Goal: Transaction & Acquisition: Purchase product/service

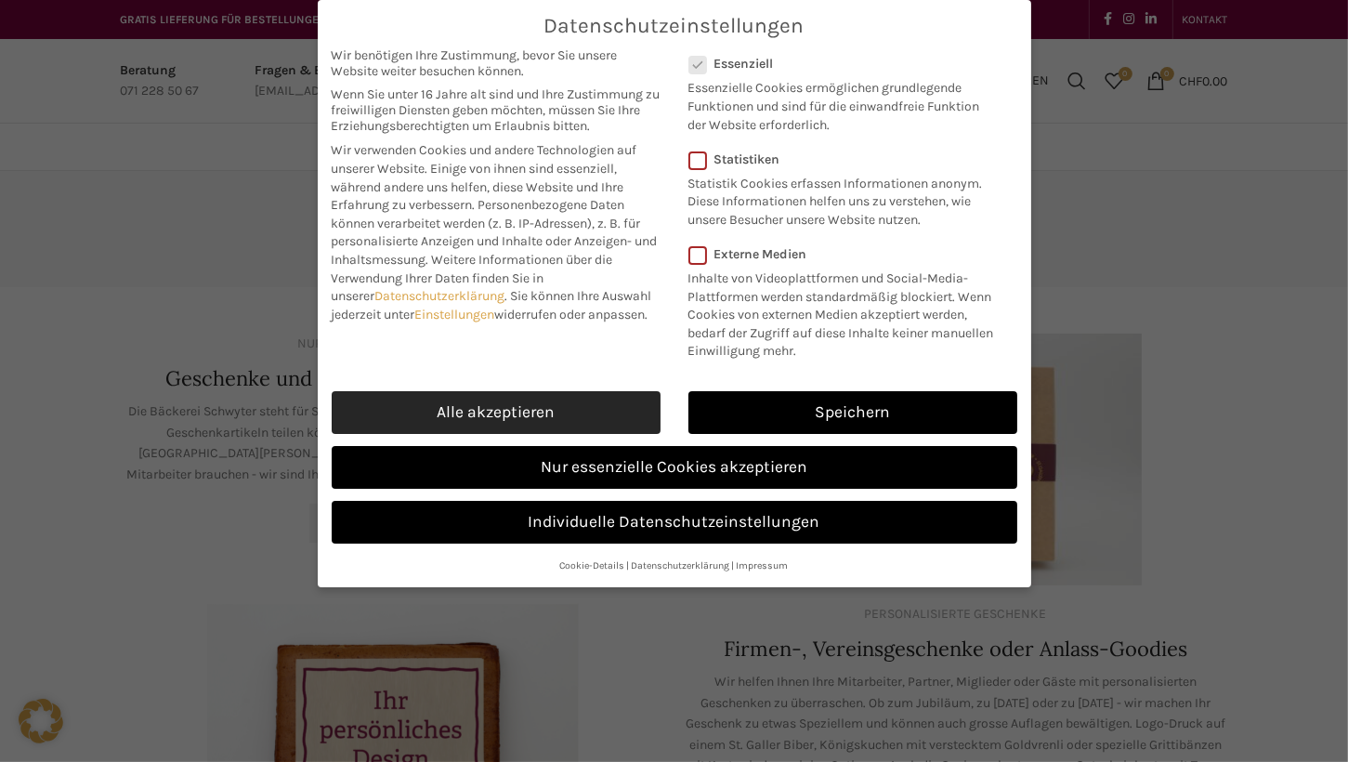
click at [568, 413] on link "Alle akzeptieren" at bounding box center [496, 412] width 329 height 43
checkbox input "true"
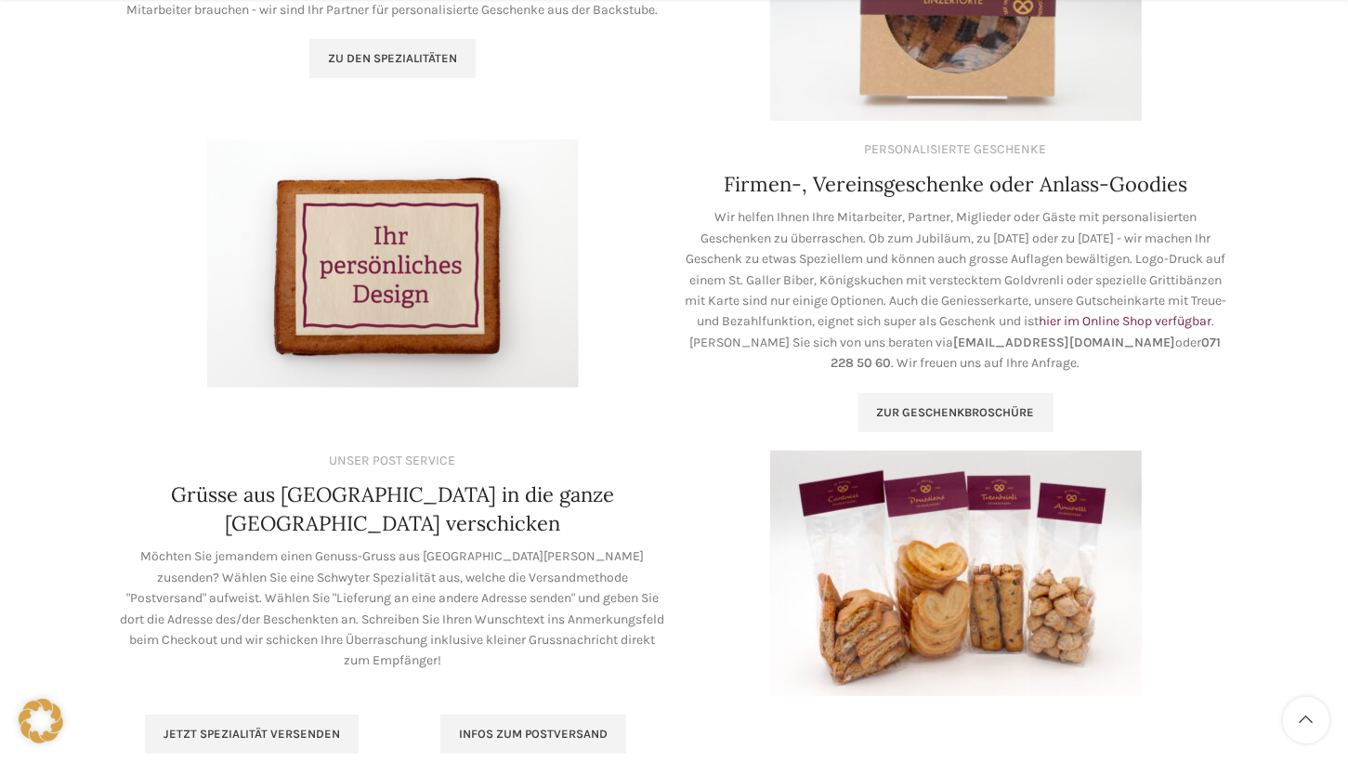
scroll to position [93, 0]
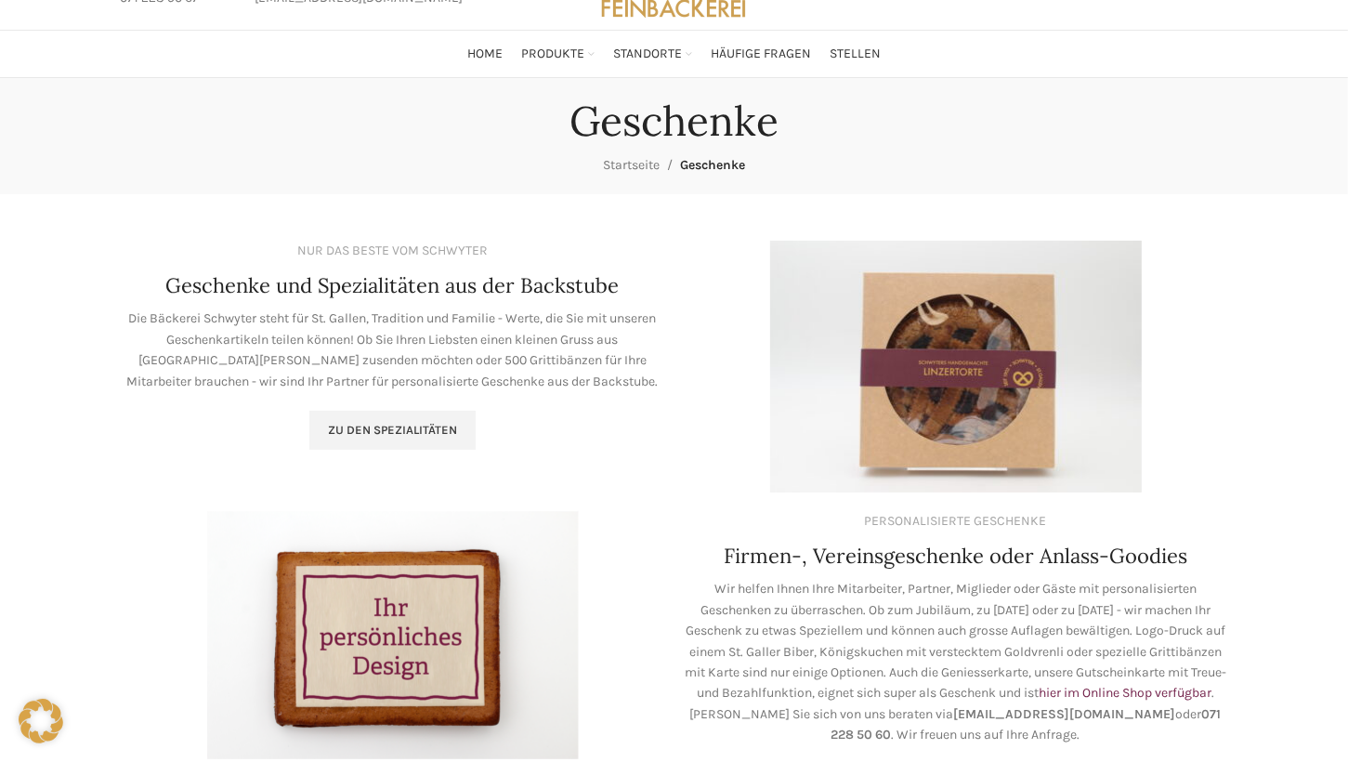
click at [981, 363] on img at bounding box center [956, 367] width 372 height 252
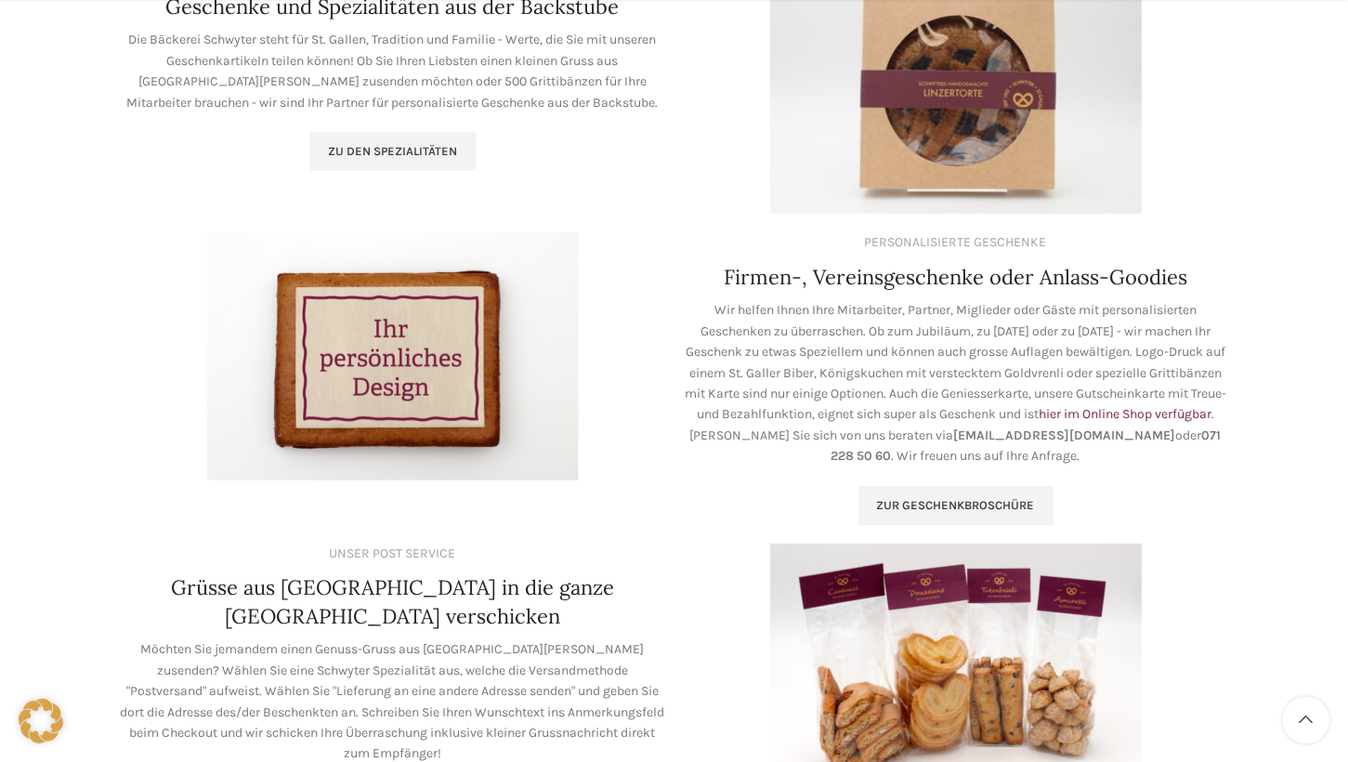
scroll to position [464, 0]
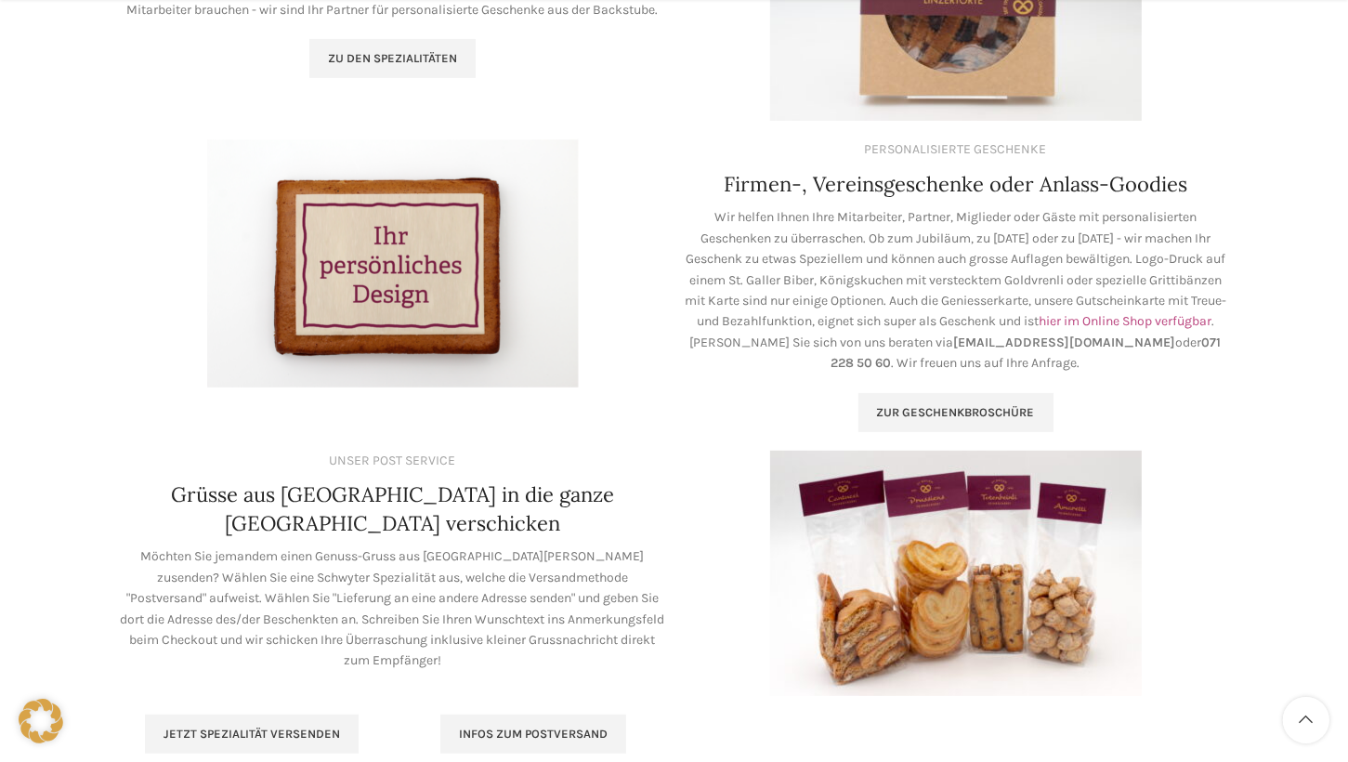
click at [1039, 329] on link "hier im Online Shop verfügbar" at bounding box center [1125, 321] width 173 height 16
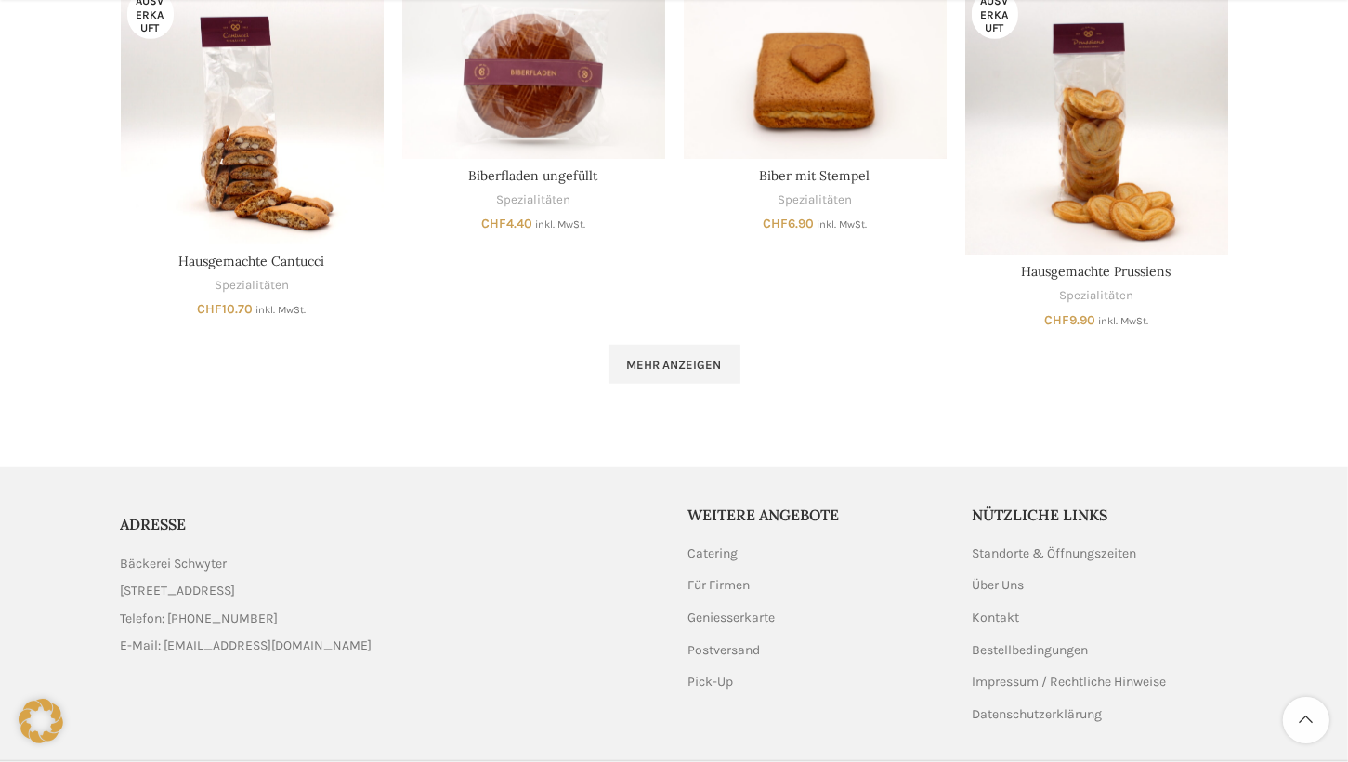
scroll to position [1356, 0]
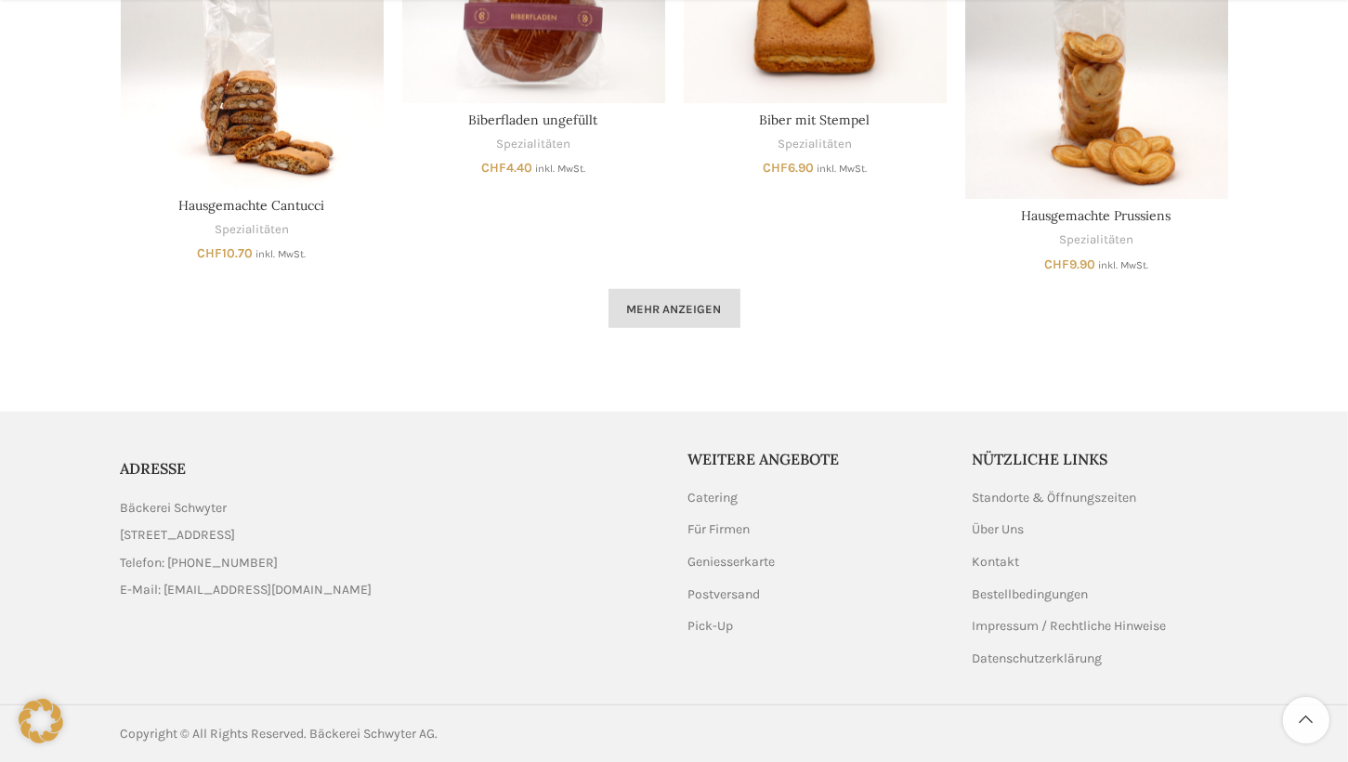
click at [686, 304] on span "Mehr anzeigen" at bounding box center [674, 309] width 95 height 15
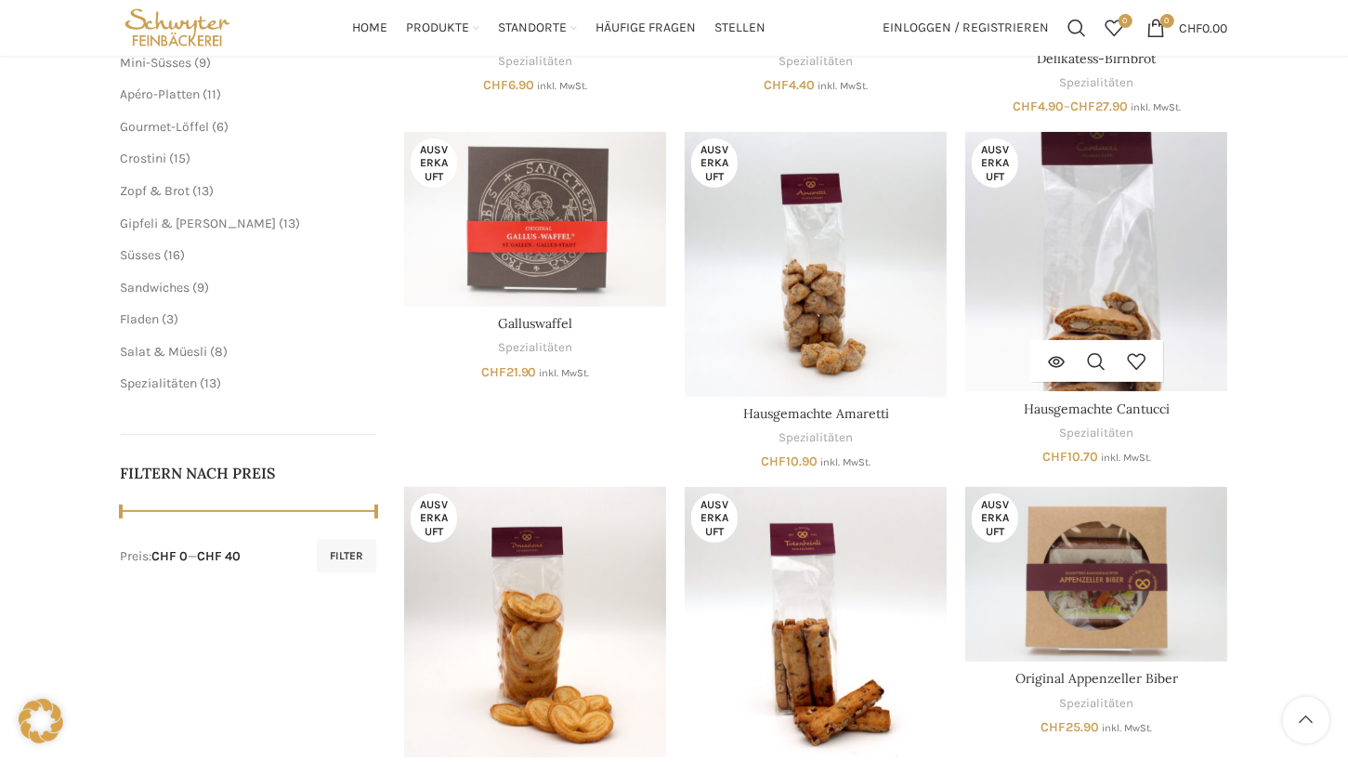
scroll to position [219, 0]
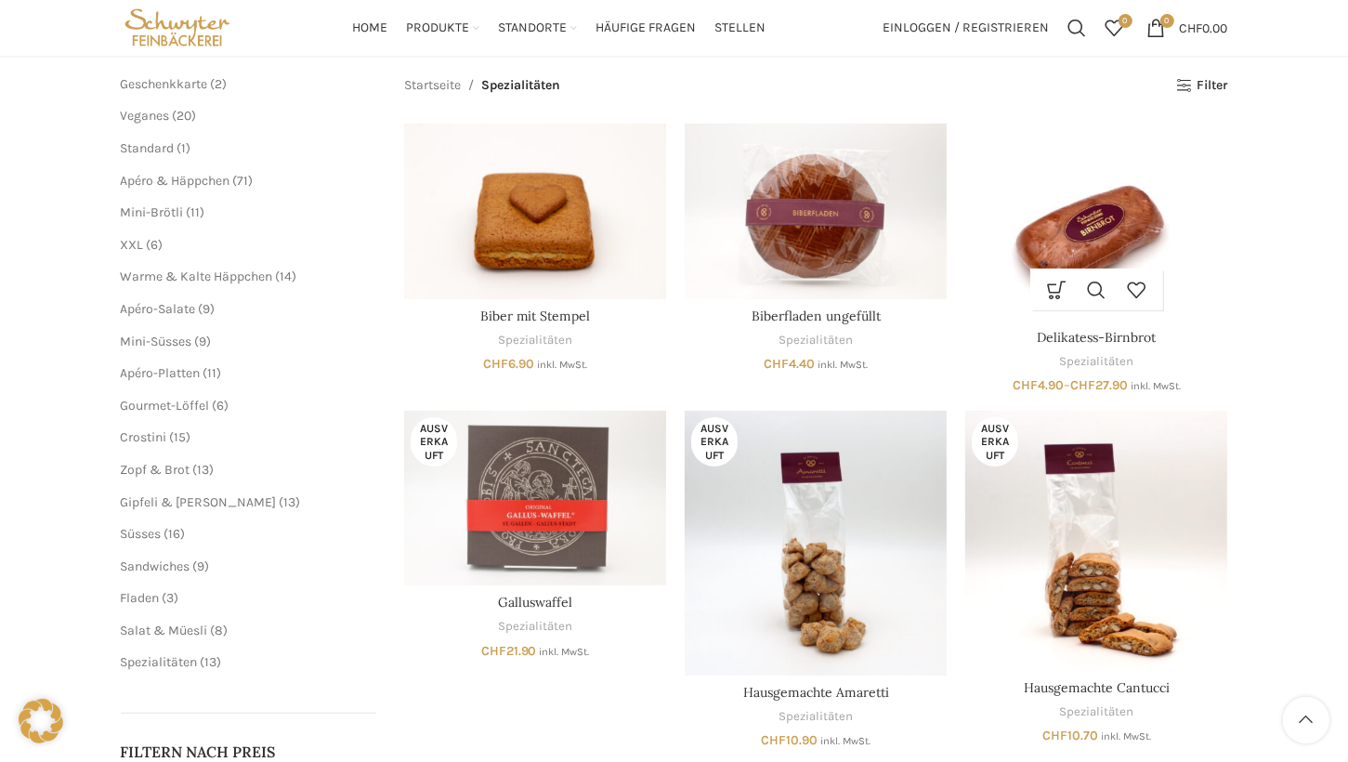
click at [1072, 259] on img "Delikatess-Birnbrot" at bounding box center [1096, 222] width 262 height 196
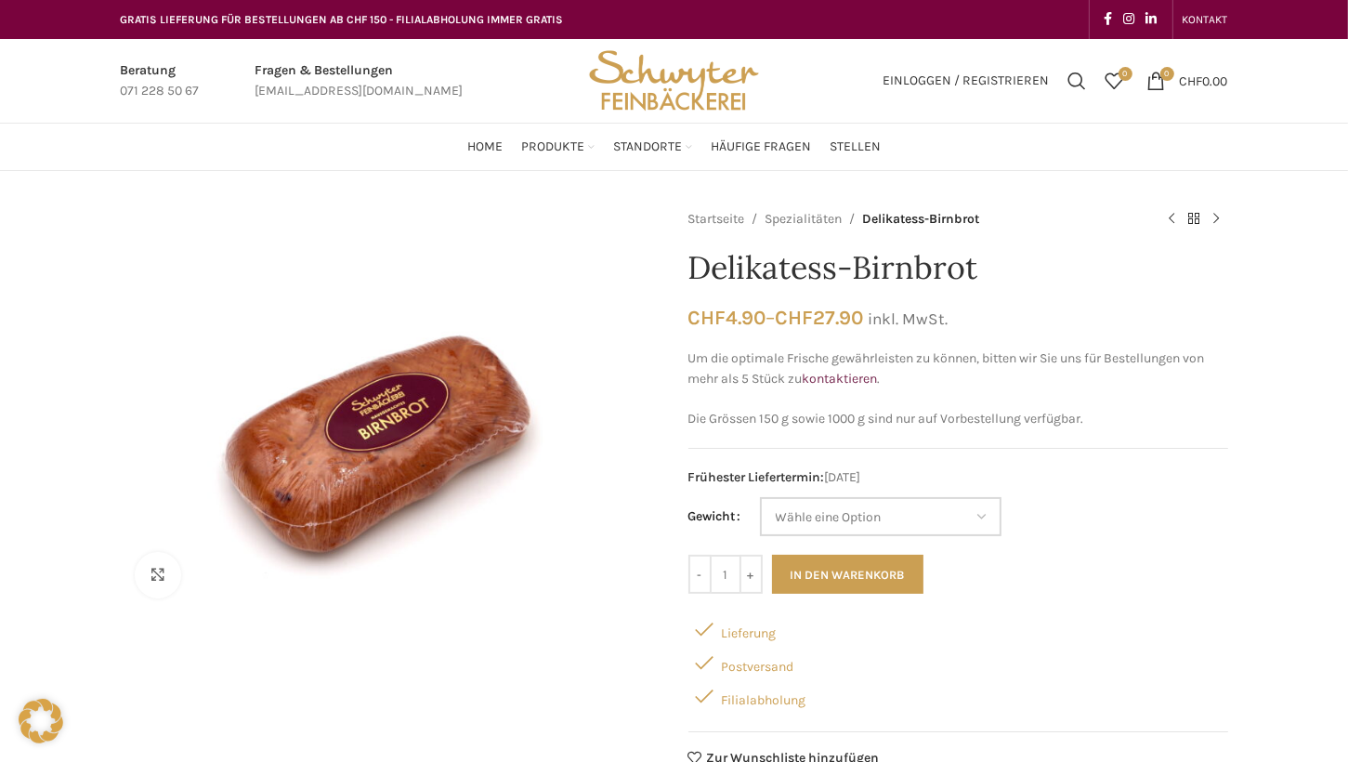
click at [988, 519] on select "Wähle eine Option 150 g (Vorbestellung) 250 g 500 g 1000 g (Vorbestellung)" at bounding box center [881, 516] width 242 height 39
click at [761, 497] on select "Wähle eine Option 150 g (Vorbestellung) 250 g 500 g 1000 g (Vorbestellung)" at bounding box center [881, 516] width 242 height 39
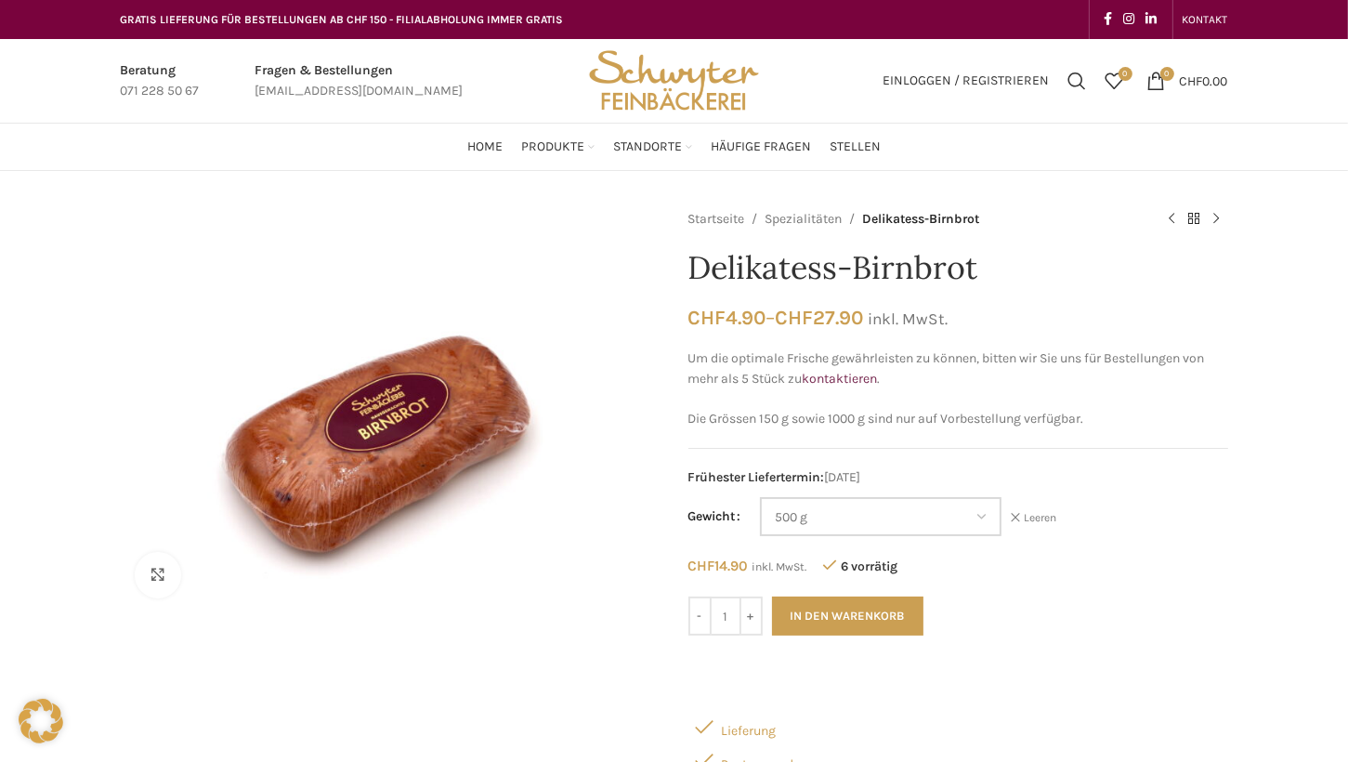
click at [975, 516] on select "Wähle eine Option 150 g (Vorbestellung) 250 g 500 g 1000 g (Vorbestellung)" at bounding box center [881, 516] width 242 height 39
click at [761, 497] on select "Wähle eine Option 150 g (Vorbestellung) 250 g 500 g 1000 g (Vorbestellung)" at bounding box center [881, 516] width 242 height 39
click at [984, 520] on select "Wähle eine Option 150 g (Vorbestellung) 250 g 500 g 1000 g (Vorbestellung)" at bounding box center [881, 516] width 242 height 39
click at [761, 497] on select "Wähle eine Option 150 g (Vorbestellung) 250 g 500 g 1000 g (Vorbestellung)" at bounding box center [881, 516] width 242 height 39
click at [983, 515] on select "Wähle eine Option 150 g (Vorbestellung) 250 g 500 g 1000 g (Vorbestellung)" at bounding box center [881, 516] width 242 height 39
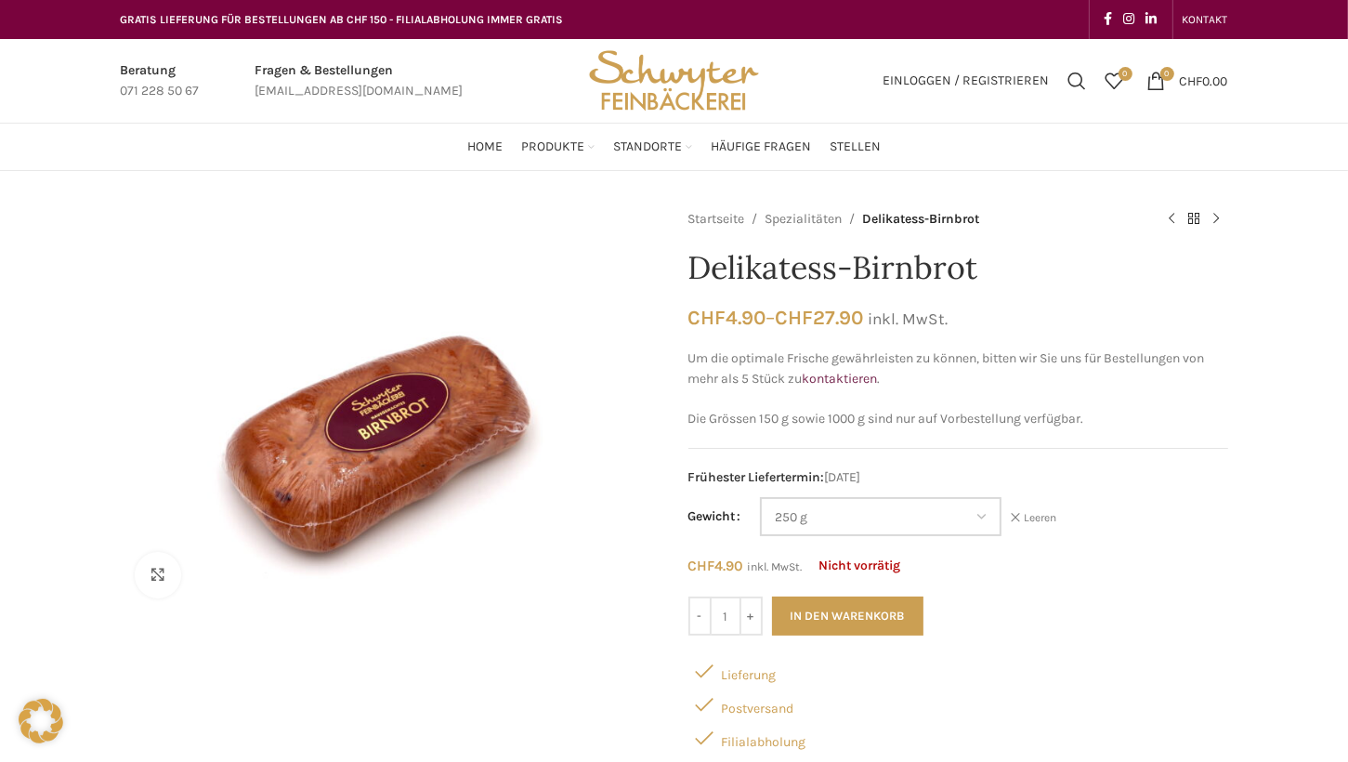
click at [761, 497] on select "Wähle eine Option 150 g (Vorbestellung) 250 g 500 g 1000 g (Vorbestellung)" at bounding box center [881, 516] width 242 height 39
select select "250 g"
